Goal: Check status: Check status

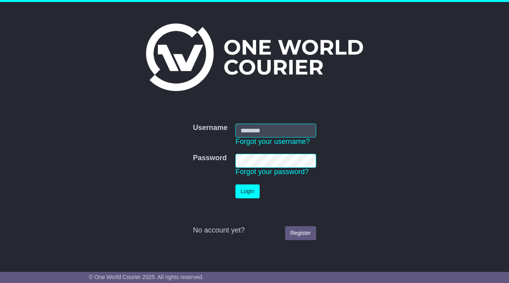
type input "**********"
click at [245, 191] on button "Login" at bounding box center [247, 191] width 24 height 14
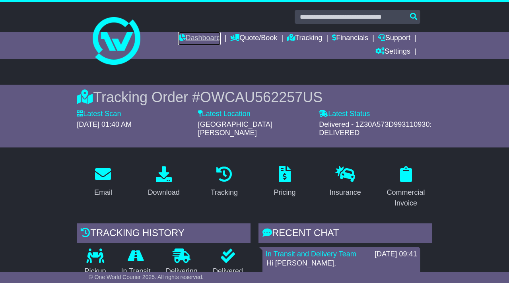
click at [195, 37] on link "Dashboard" at bounding box center [199, 39] width 43 height 14
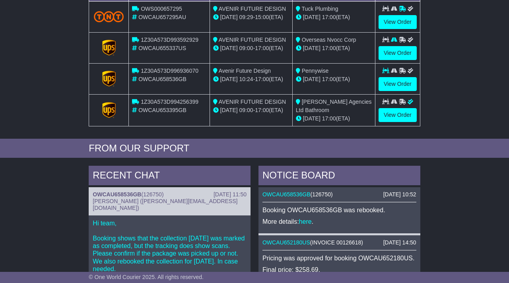
scroll to position [120, 0]
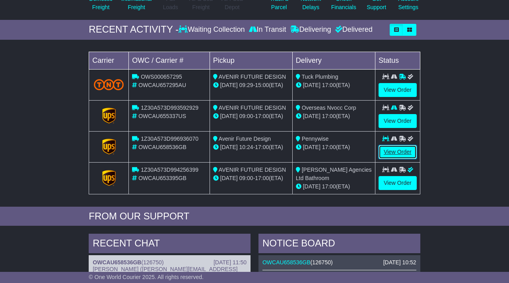
click at [390, 152] on link "View Order" at bounding box center [398, 152] width 38 height 14
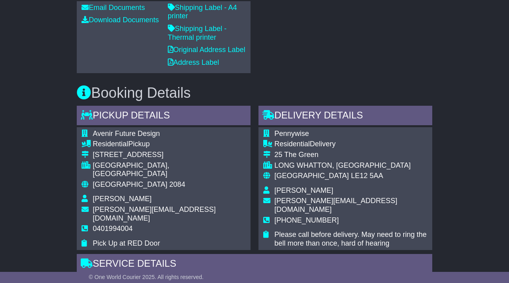
scroll to position [477, 0]
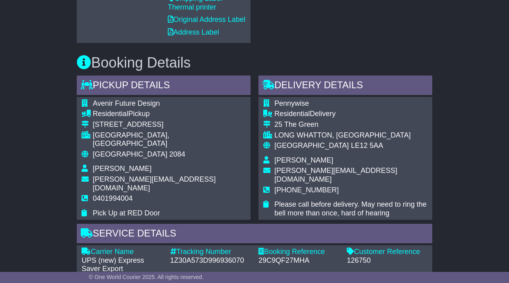
click at [389, 152] on td "United Kingdom LE12 5AA" at bounding box center [350, 149] width 153 height 15
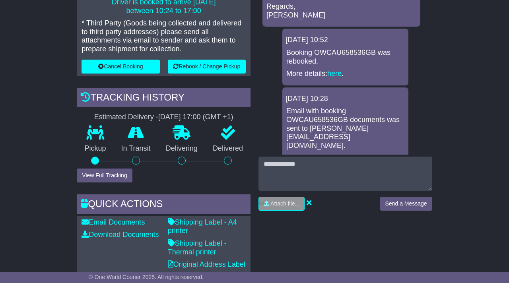
scroll to position [279, 0]
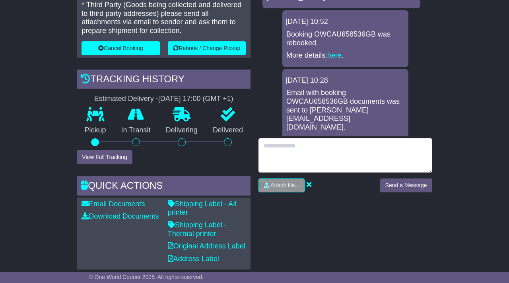
click at [385, 169] on textarea at bounding box center [345, 155] width 174 height 34
type textarea "**********"
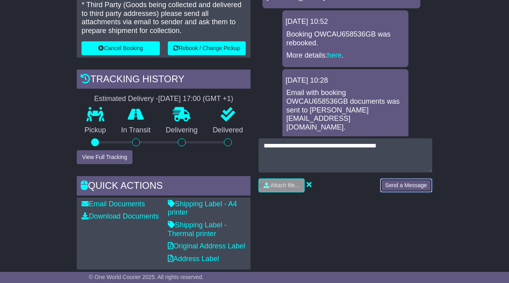
click at [404, 184] on button "Send a Message" at bounding box center [406, 186] width 52 height 14
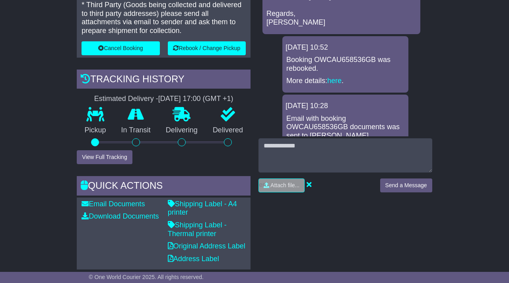
scroll to position [76, 0]
